Goal: Book appointment/travel/reservation

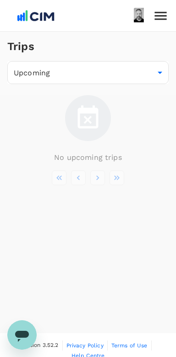
click at [23, 17] on img at bounding box center [36, 16] width 42 height 20
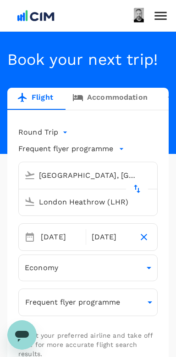
type input "[GEOGRAPHIC_DATA], [GEOGRAPHIC_DATA] (any)"
type input "London Heathrow (LHR)"
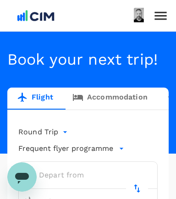
scroll to position [103, 0]
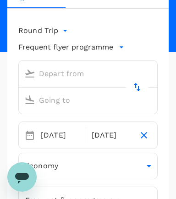
type input "premium-economy"
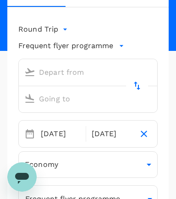
type input "[GEOGRAPHIC_DATA], [GEOGRAPHIC_DATA] (any)"
type input "London Heathrow (LHR)"
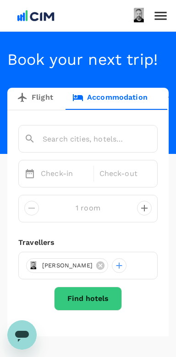
click at [87, 146] on input "text" at bounding box center [75, 139] width 102 height 14
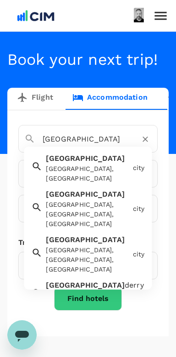
click at [87, 183] on div "London [GEOGRAPHIC_DATA], [GEOGRAPHIC_DATA]" at bounding box center [85, 166] width 87 height 34
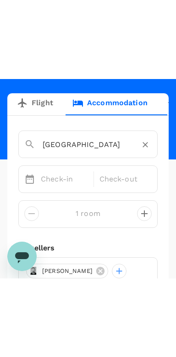
scroll to position [75, 0]
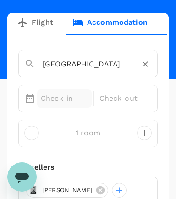
type input "[GEOGRAPHIC_DATA]"
click at [57, 104] on p "Check-in" at bounding box center [64, 98] width 47 height 11
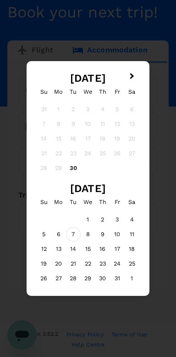
click at [74, 242] on div "7" at bounding box center [73, 234] width 15 height 15
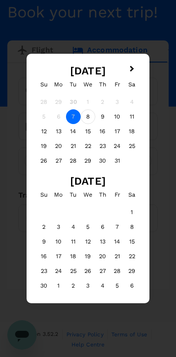
click at [88, 109] on div "8" at bounding box center [88, 116] width 15 height 15
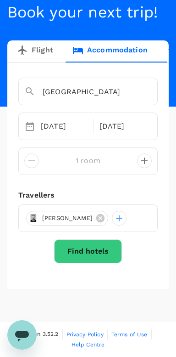
click at [99, 247] on button "Find hotels" at bounding box center [88, 251] width 68 height 24
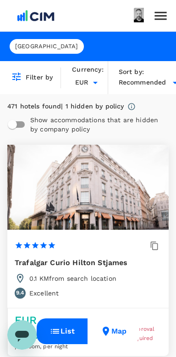
click at [147, 79] on span "Recommended" at bounding box center [143, 83] width 48 height 10
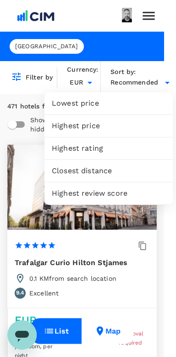
click at [93, 103] on span "Lowest price" at bounding box center [109, 103] width 114 height 11
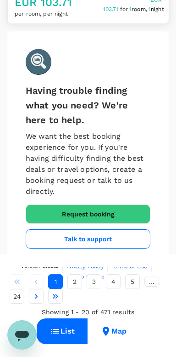
scroll to position [4939, 0]
click at [121, 330] on button "Map" at bounding box center [114, 331] width 52 height 26
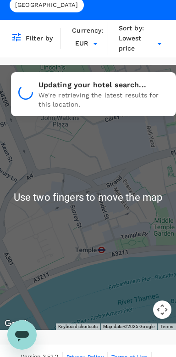
scroll to position [44, 0]
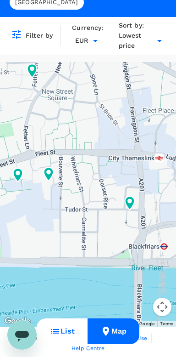
click at [54, 173] on icon at bounding box center [48, 174] width 17 height 17
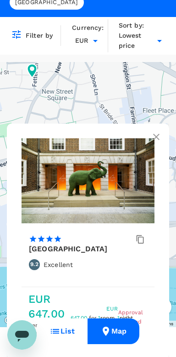
click at [161, 131] on icon "button" at bounding box center [156, 136] width 11 height 11
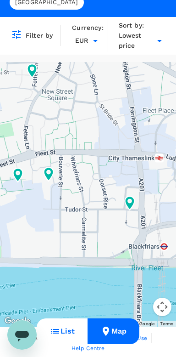
click at [52, 177] on icon at bounding box center [49, 174] width 10 height 14
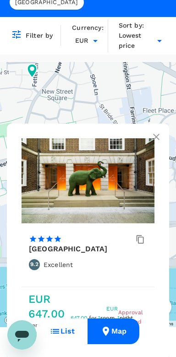
click at [156, 131] on icon "button" at bounding box center [156, 136] width 11 height 11
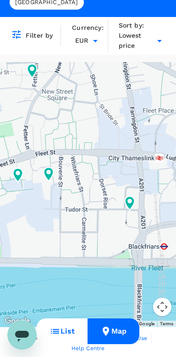
click at [132, 204] on icon at bounding box center [130, 203] width 10 height 14
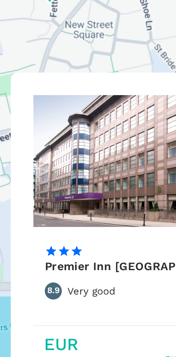
scroll to position [43, 0]
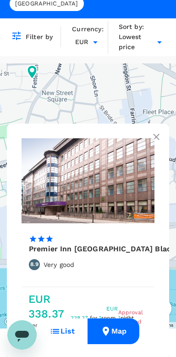
click at [156, 131] on icon "button" at bounding box center [156, 136] width 11 height 11
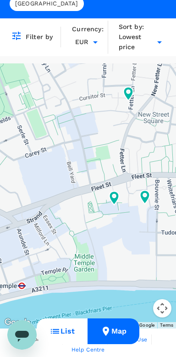
click at [111, 199] on icon at bounding box center [114, 198] width 10 height 14
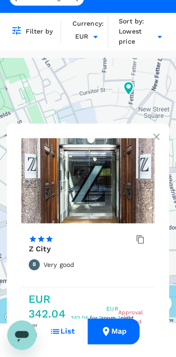
scroll to position [51, 0]
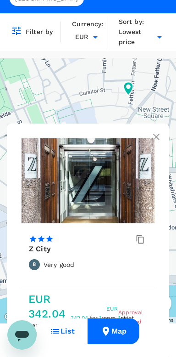
click at [157, 131] on icon "button" at bounding box center [156, 136] width 11 height 11
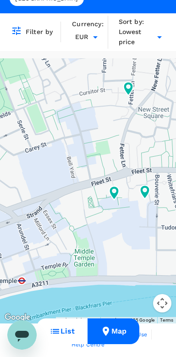
click at [150, 188] on icon at bounding box center [145, 192] width 17 height 17
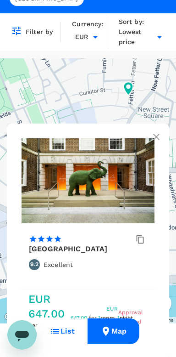
click at [160, 131] on icon "button" at bounding box center [156, 136] width 11 height 11
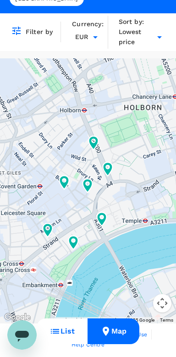
click at [107, 217] on icon at bounding box center [102, 219] width 10 height 14
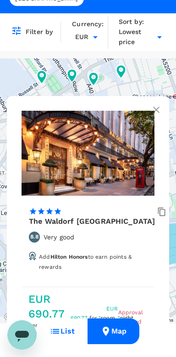
click at [159, 107] on icon "button" at bounding box center [156, 110] width 6 height 6
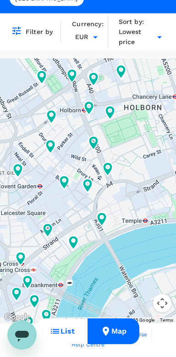
click at [32, 279] on icon at bounding box center [28, 282] width 10 height 14
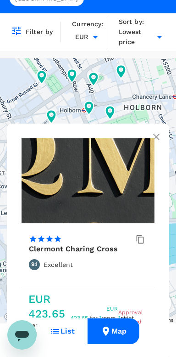
click at [160, 131] on icon "button" at bounding box center [156, 136] width 11 height 11
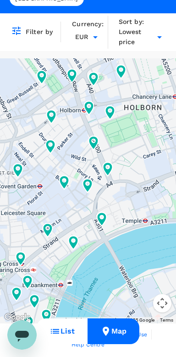
click at [50, 231] on icon at bounding box center [48, 230] width 10 height 14
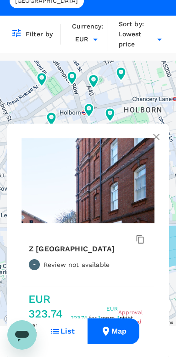
scroll to position [51, 0]
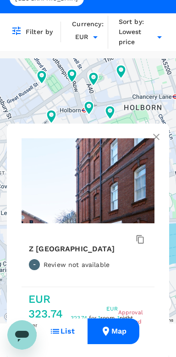
click at [157, 131] on icon "button" at bounding box center [156, 136] width 11 height 11
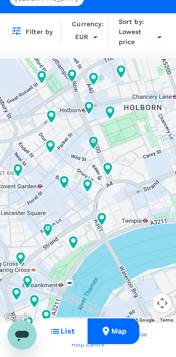
click at [62, 180] on icon at bounding box center [65, 183] width 10 height 14
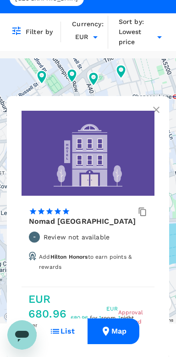
click at [156, 104] on icon "button" at bounding box center [156, 109] width 11 height 11
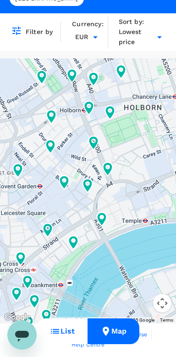
click at [111, 110] on icon at bounding box center [110, 112] width 17 height 17
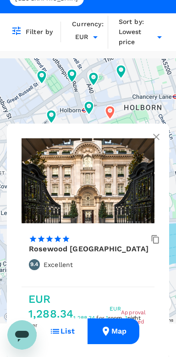
click at [152, 33] on div "Lowest price" at bounding box center [142, 37] width 46 height 20
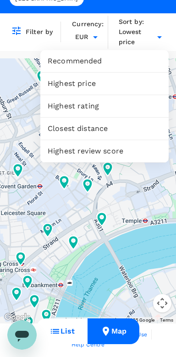
click at [106, 109] on span "Highest rating" at bounding box center [105, 106] width 114 height 11
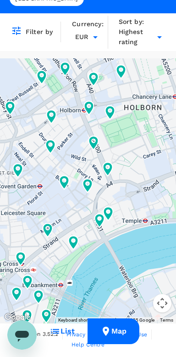
click at [61, 332] on button "List" at bounding box center [62, 331] width 51 height 26
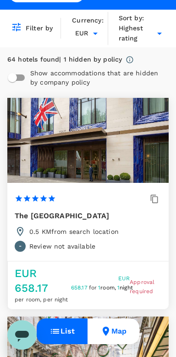
click at [60, 327] on button "List" at bounding box center [62, 331] width 51 height 26
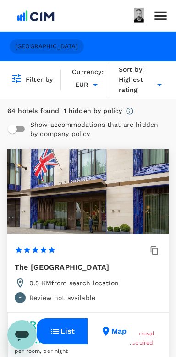
click at [20, 46] on span "[GEOGRAPHIC_DATA]" at bounding box center [47, 46] width 74 height 9
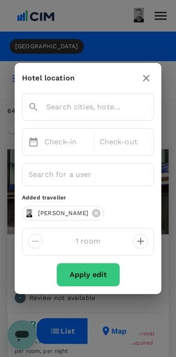
type input "[GEOGRAPHIC_DATA]"
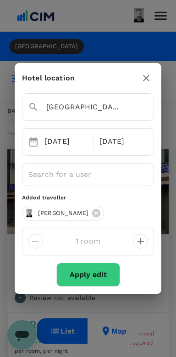
click at [82, 103] on input "[GEOGRAPHIC_DATA]" at bounding box center [75, 107] width 95 height 14
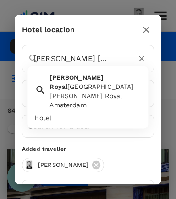
scroll to position [0, 18]
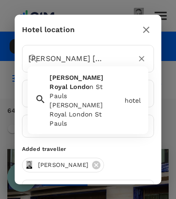
click at [79, 84] on div "[PERSON_NAME] [PERSON_NAME] n St [PERSON_NAME] Royal London [GEOGRAPHIC_DATA]" at bounding box center [83, 98] width 75 height 59
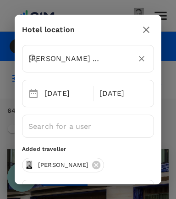
type input "[PERSON_NAME] Royal London St Pauls"
click at [128, 166] on div "[PERSON_NAME]" at bounding box center [88, 165] width 132 height 15
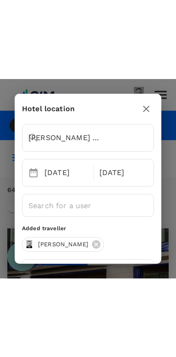
scroll to position [0, 0]
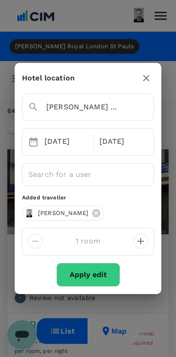
click at [93, 277] on button "Apply edit" at bounding box center [88, 275] width 64 height 24
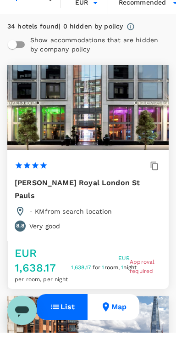
scroll to position [56, 0]
